Goal: Information Seeking & Learning: Check status

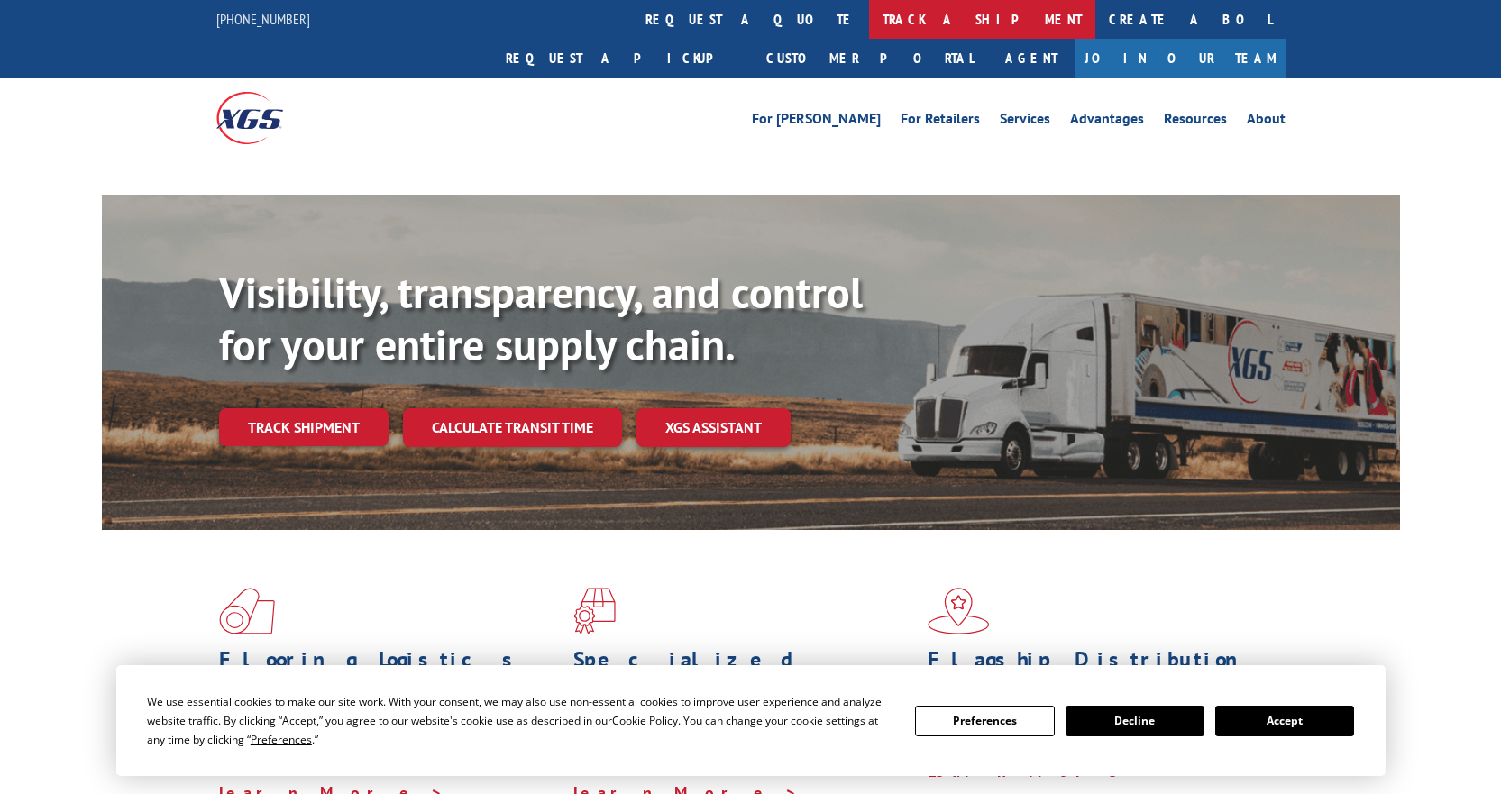
click at [869, 32] on link "track a shipment" at bounding box center [982, 19] width 226 height 39
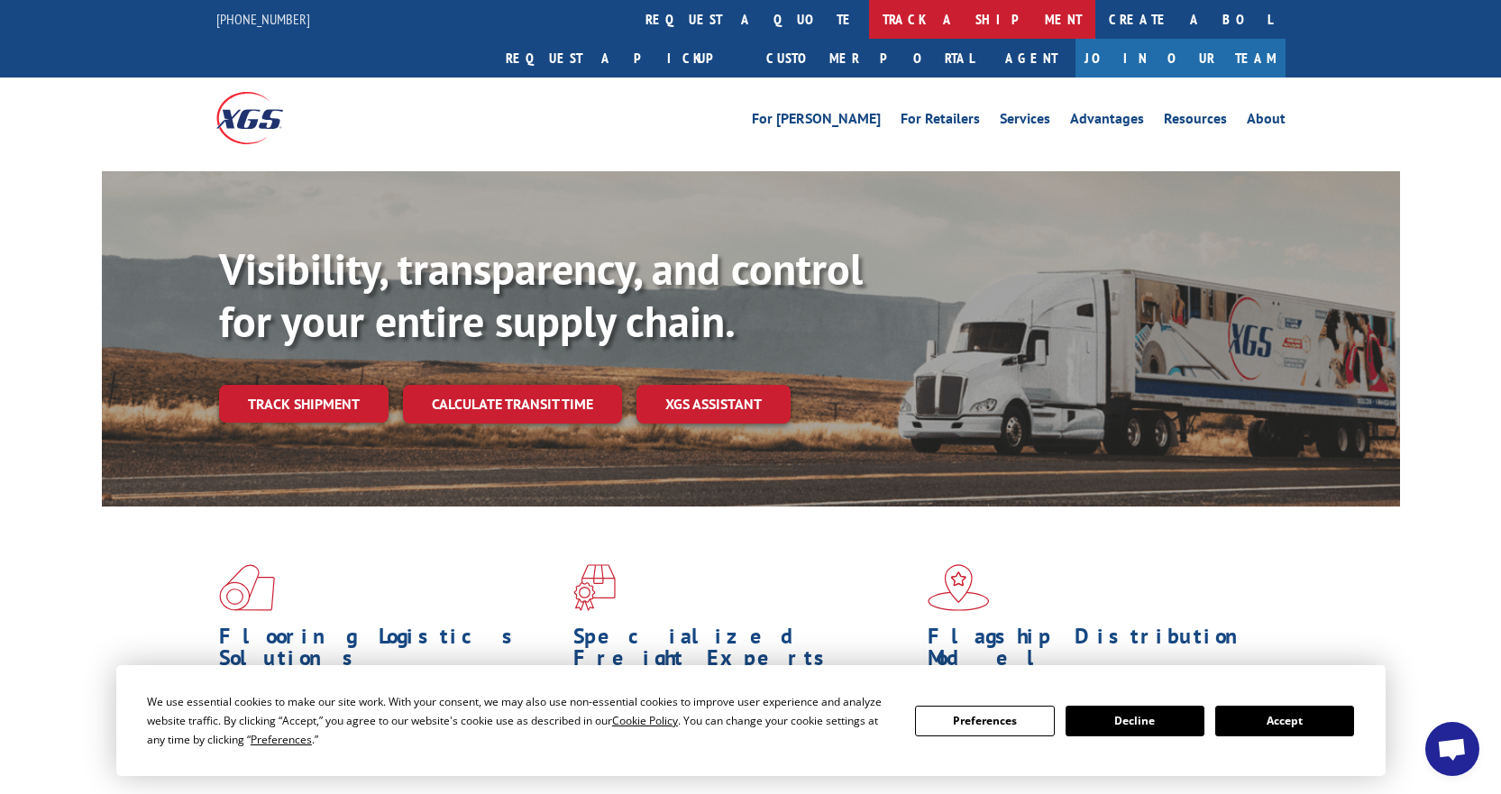
click at [869, 9] on link "track a shipment" at bounding box center [982, 19] width 226 height 39
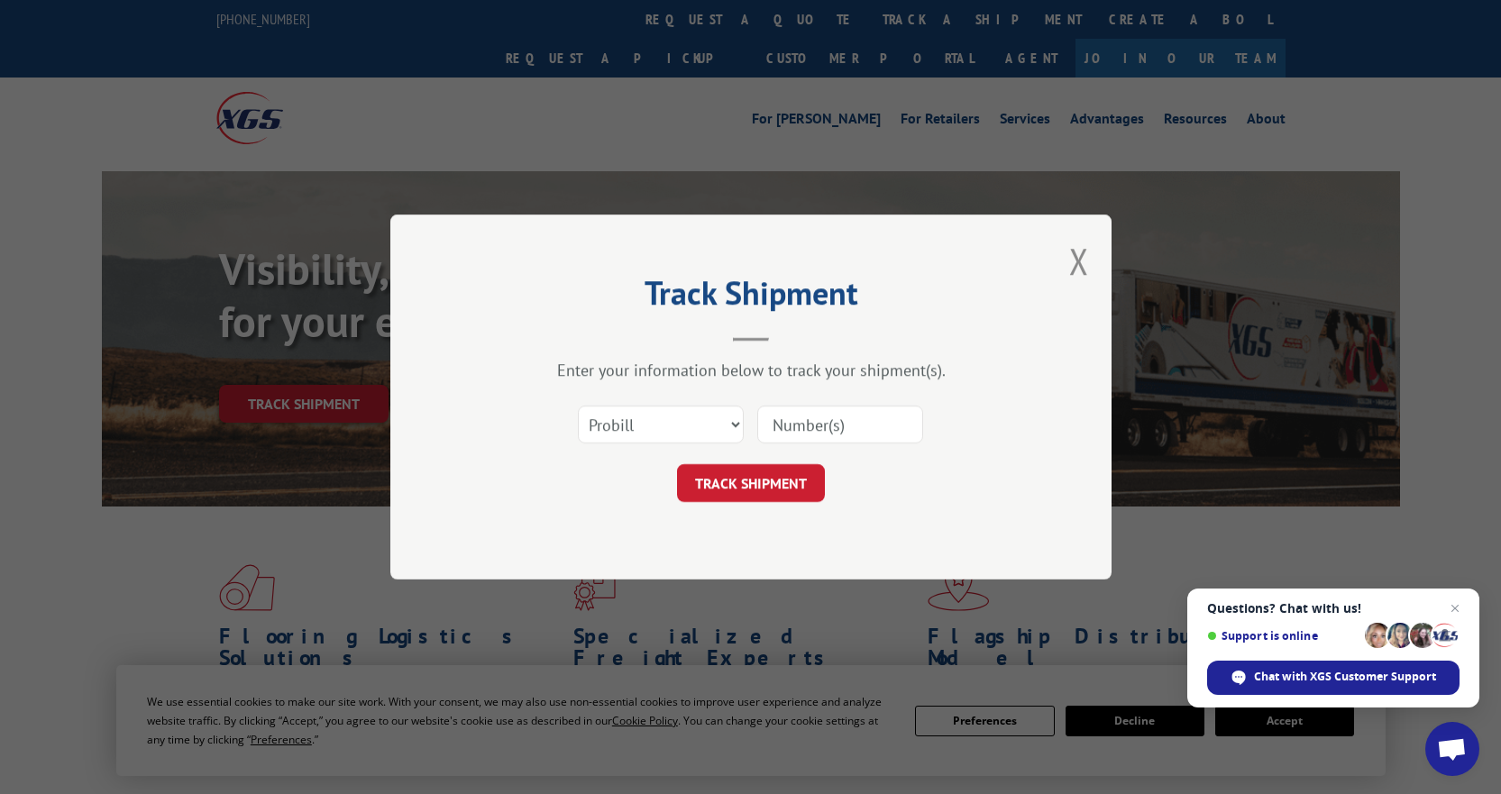
click at [707, 404] on div "Select category... Probill BOL PO" at bounding box center [661, 424] width 164 height 41
click at [667, 427] on select "Select category... Probill BOL PO" at bounding box center [661, 425] width 166 height 38
select select "bol"
click at [578, 406] on select "Select category... Probill BOL PO" at bounding box center [661, 425] width 166 height 38
click at [803, 415] on input at bounding box center [840, 425] width 166 height 38
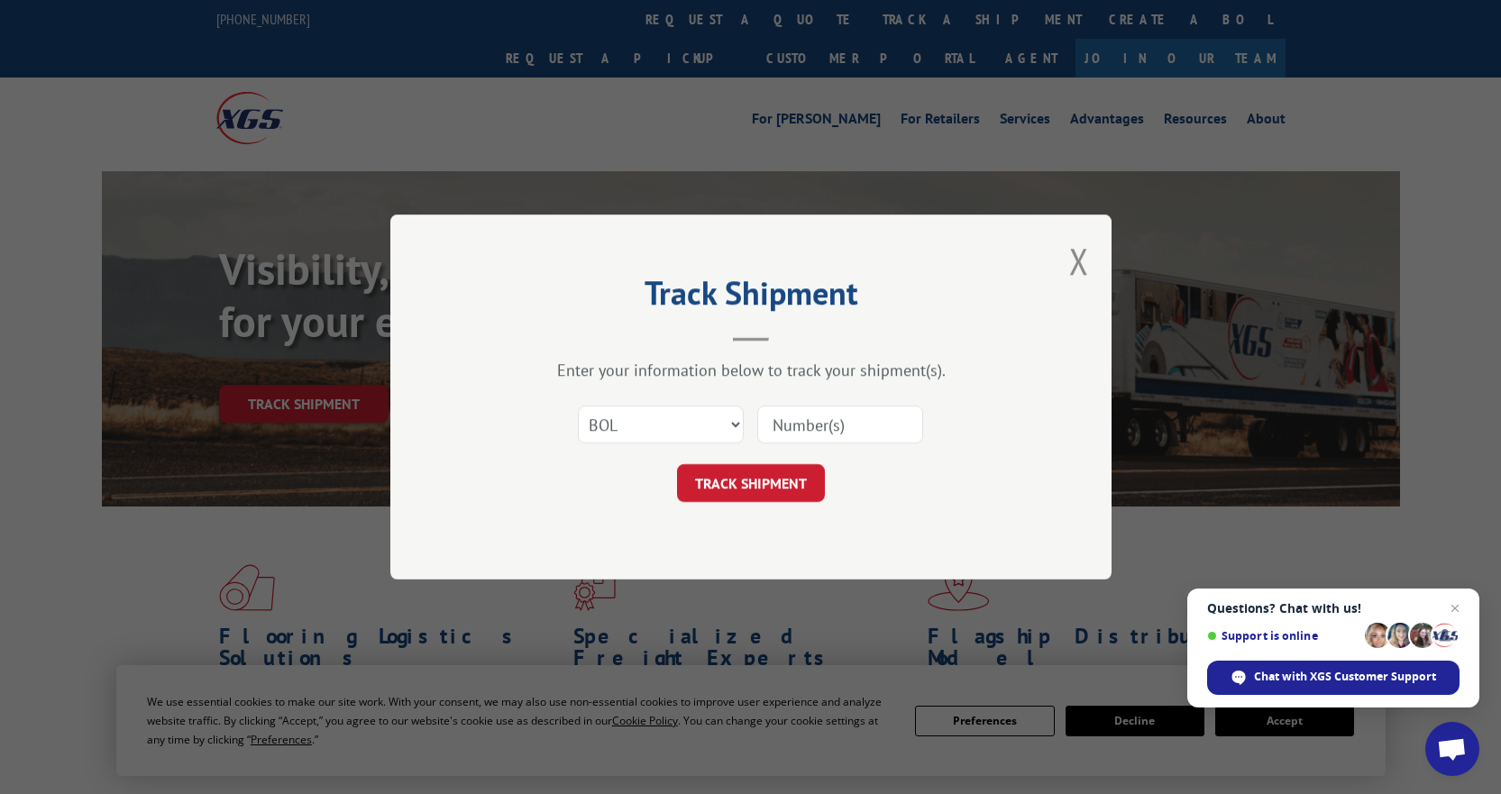
click at [803, 415] on input at bounding box center [840, 425] width 166 height 38
type input "5513808"
click at [677, 464] on button "TRACK SHIPMENT" at bounding box center [751, 483] width 148 height 38
